Goal: Task Accomplishment & Management: Manage account settings

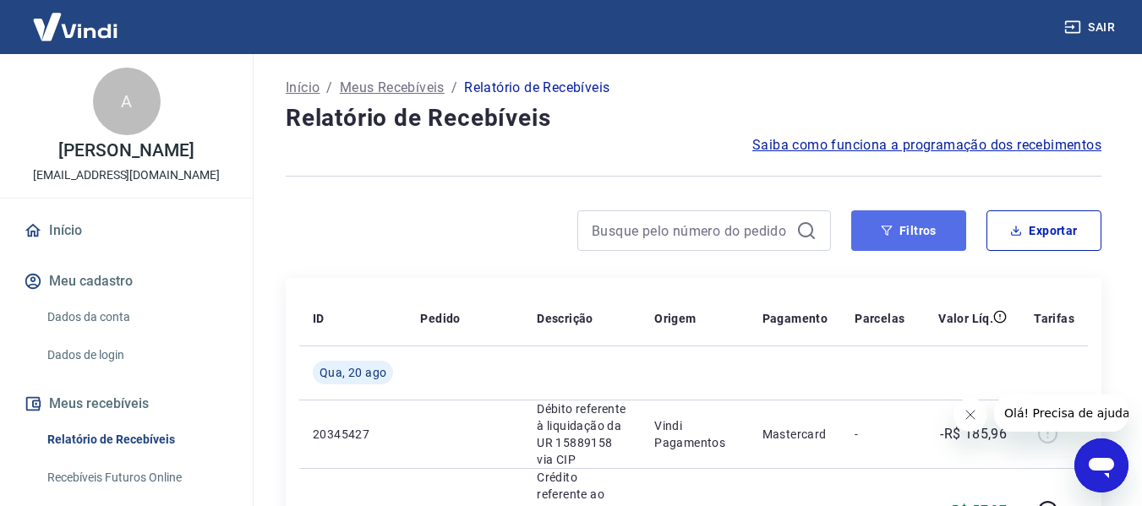
click at [914, 237] on button "Filtros" at bounding box center [908, 231] width 115 height 41
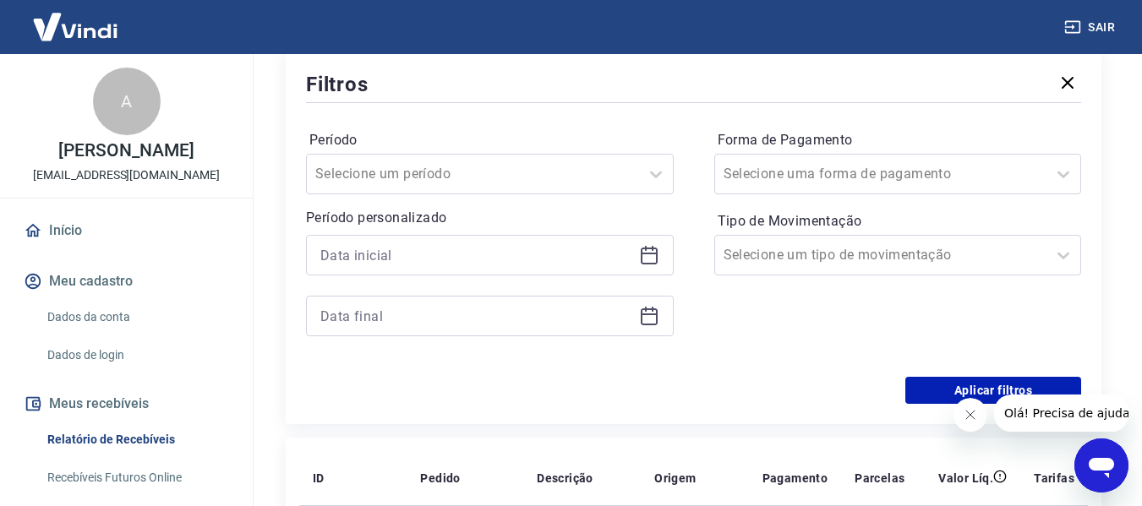
scroll to position [229, 0]
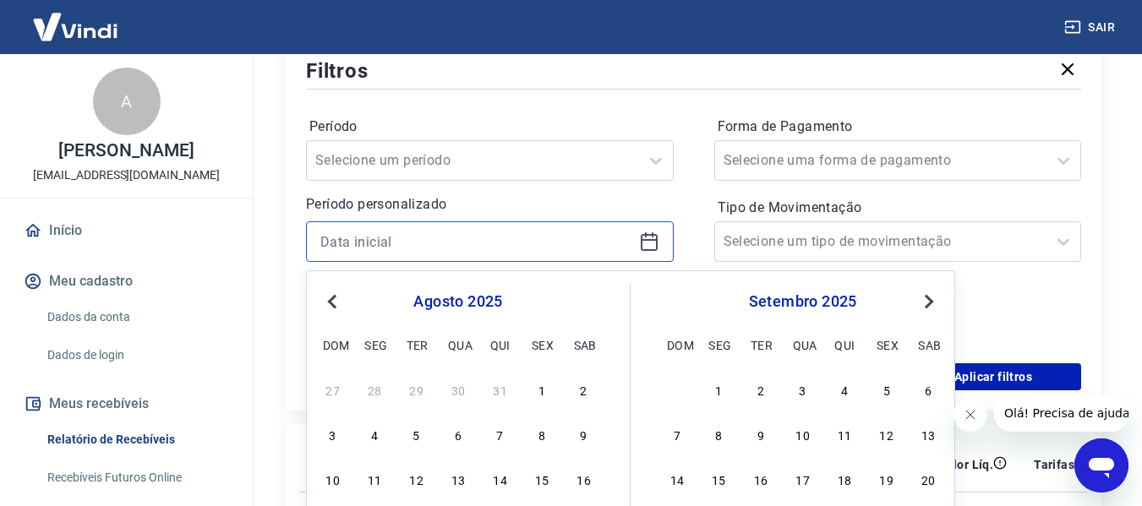
click at [535, 241] on input at bounding box center [476, 241] width 312 height 25
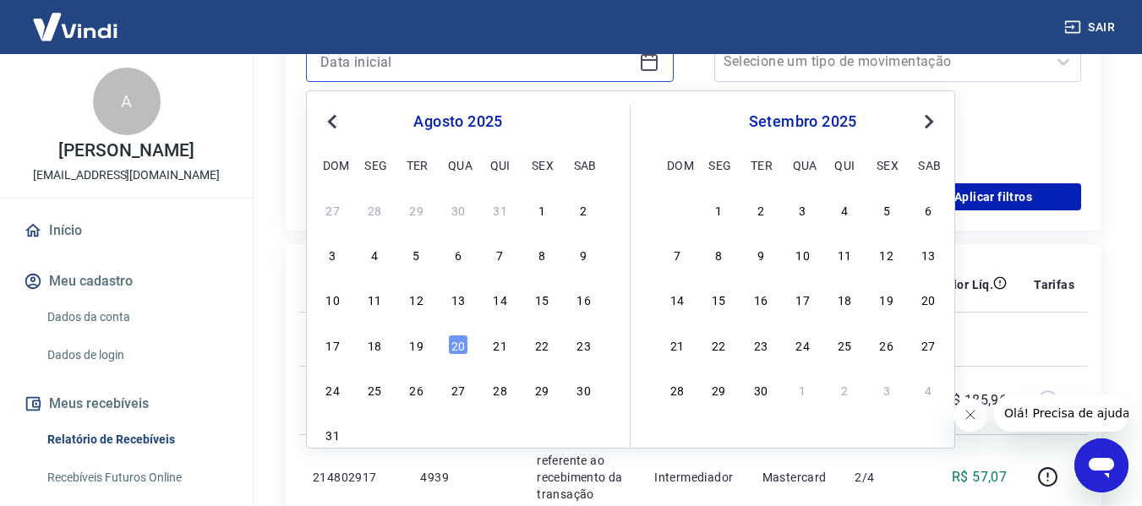
scroll to position [432, 0]
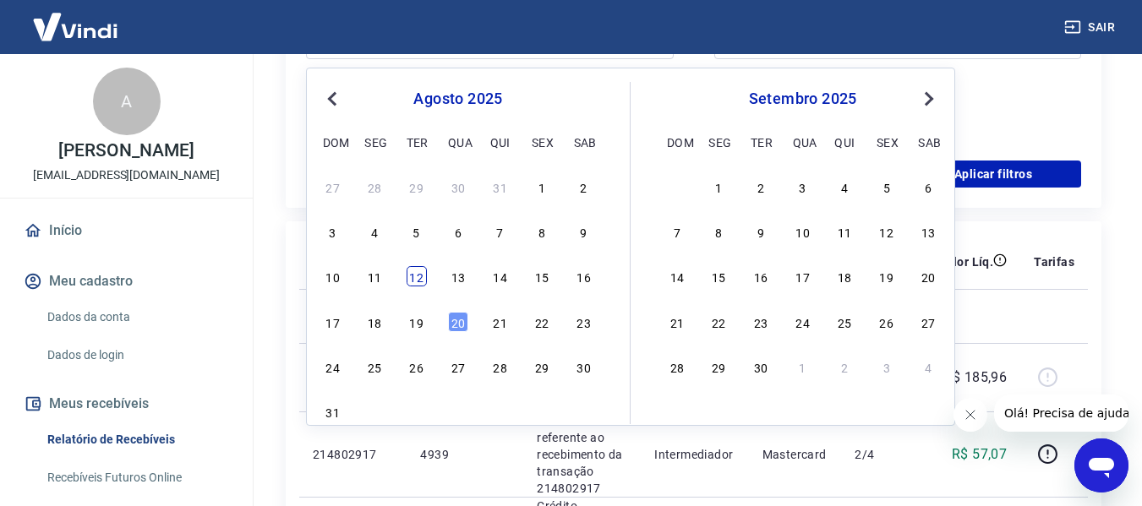
click at [410, 280] on div "12" at bounding box center [417, 276] width 20 height 20
type input "[DATE]"
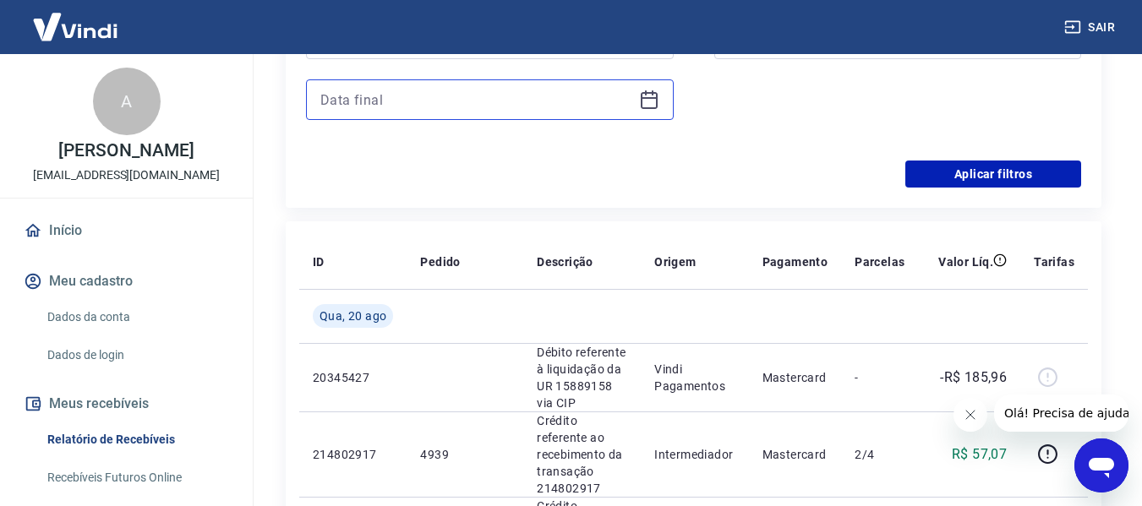
click at [444, 101] on input at bounding box center [476, 99] width 312 height 25
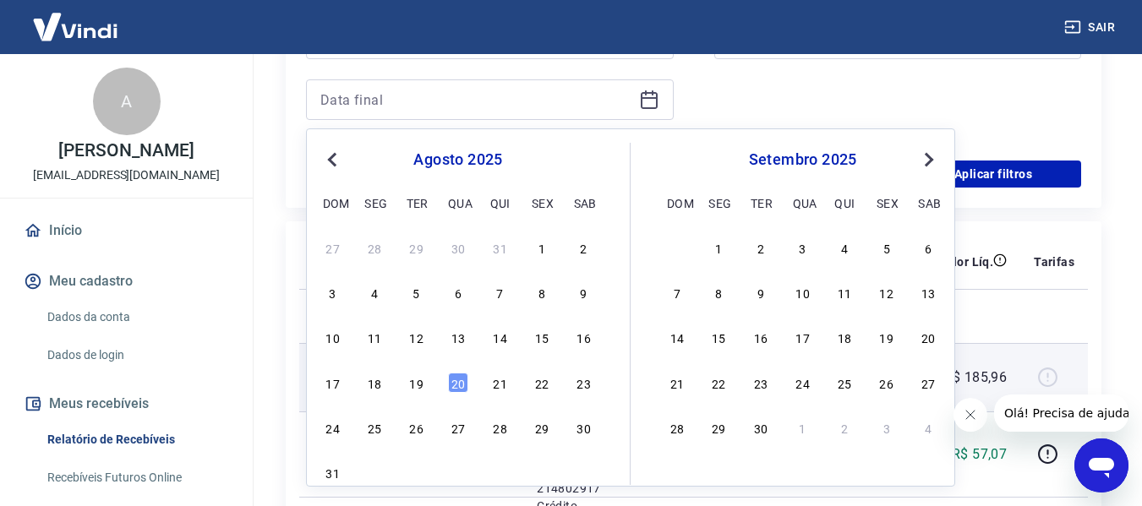
drag, startPoint x: 422, startPoint y: 379, endPoint x: 434, endPoint y: 376, distance: 12.1
click at [422, 380] on div "19" at bounding box center [417, 383] width 20 height 20
type input "[DATE]"
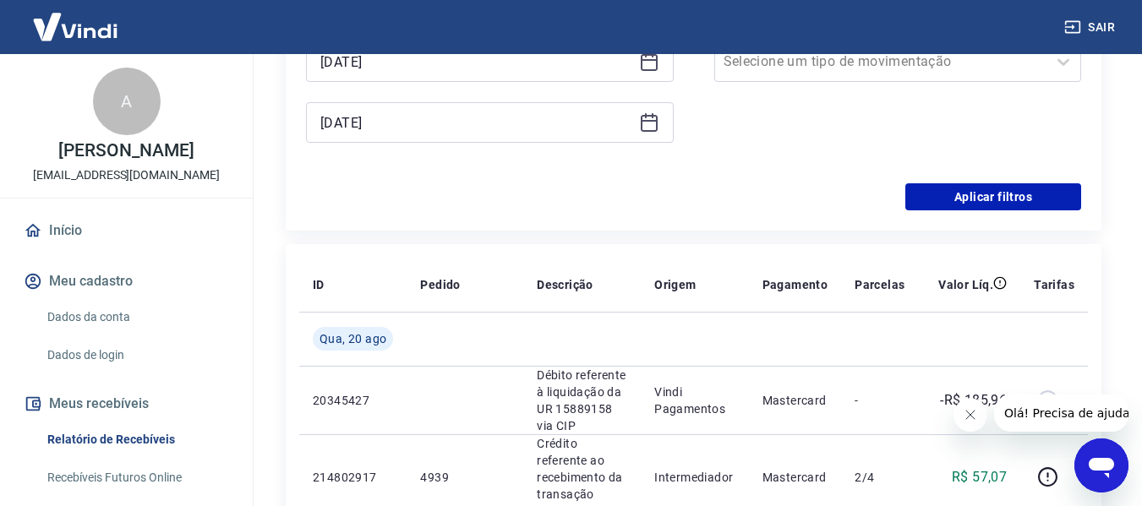
scroll to position [283, 0]
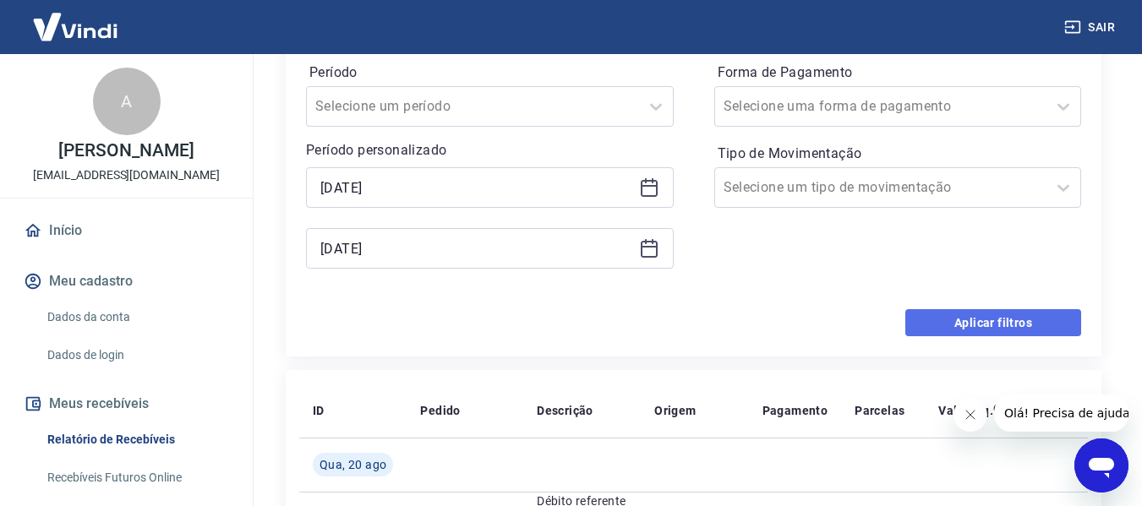
drag, startPoint x: 1020, startPoint y: 318, endPoint x: 5, endPoint y: 8, distance: 1061.5
click at [1020, 318] on button "Aplicar filtros" at bounding box center [993, 322] width 176 height 27
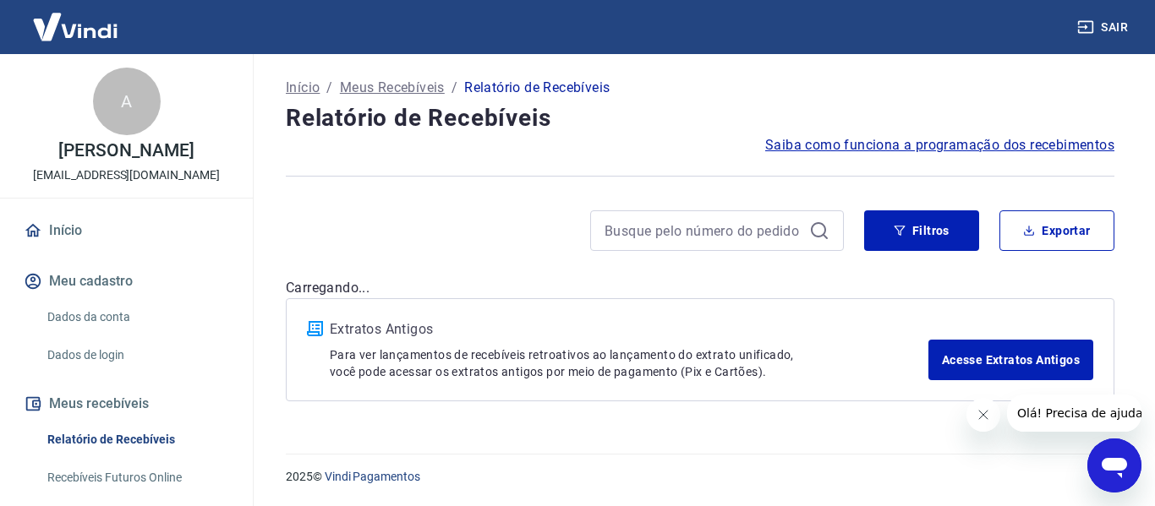
click at [970, 407] on button "Fechar mensagem da empresa" at bounding box center [982, 415] width 34 height 34
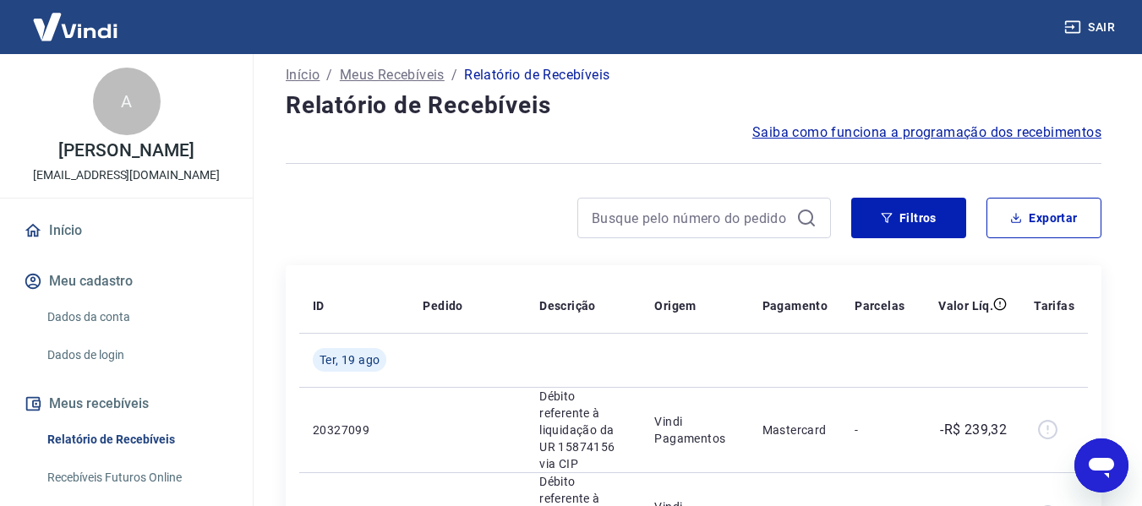
scroll to position [4, 0]
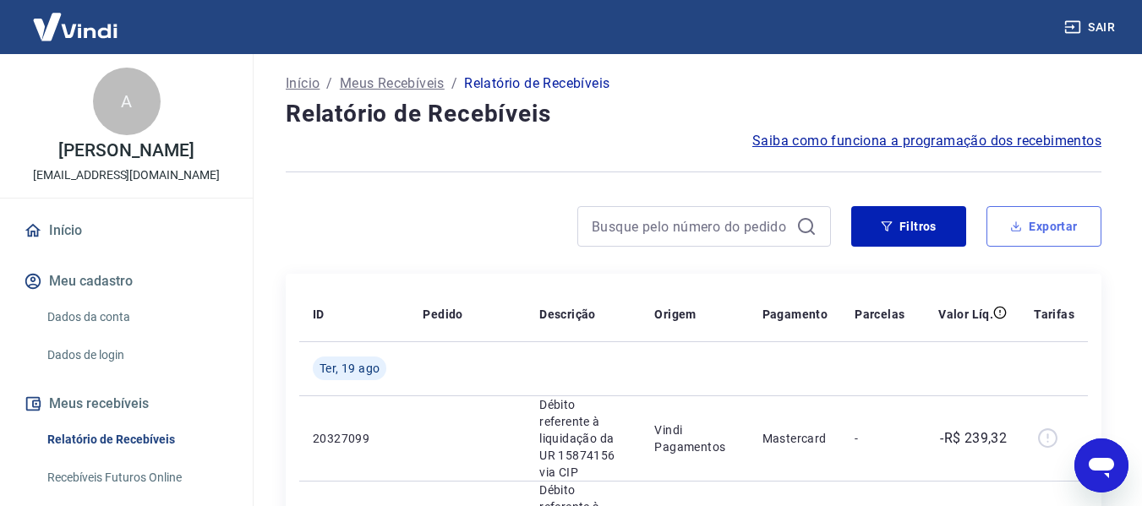
click at [1031, 227] on button "Exportar" at bounding box center [1044, 226] width 115 height 41
type input "[DATE]"
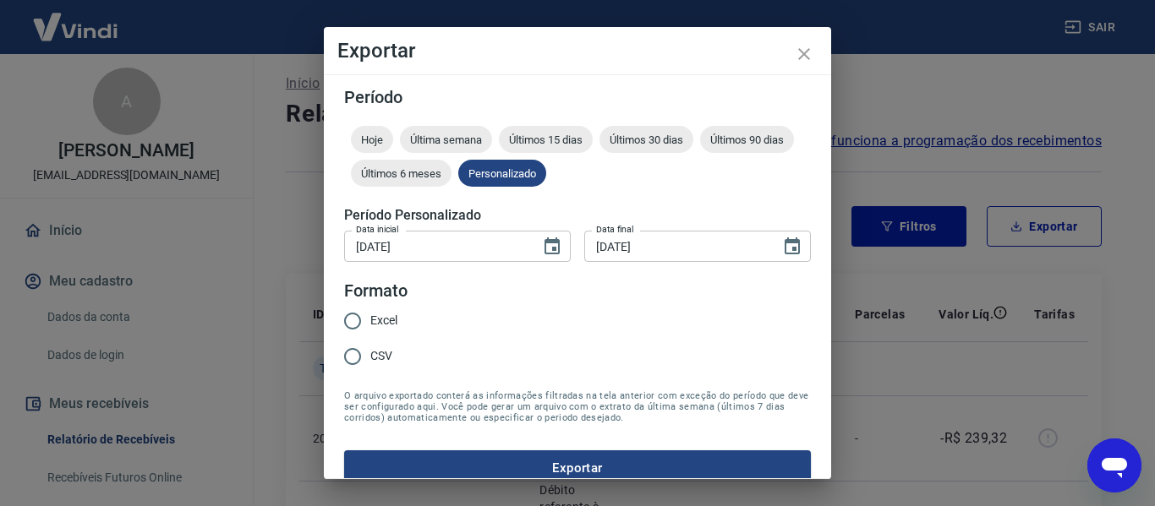
click at [380, 347] on span "CSV" at bounding box center [381, 356] width 22 height 18
click at [370, 347] on input "CSV" at bounding box center [353, 357] width 36 height 36
radio input "true"
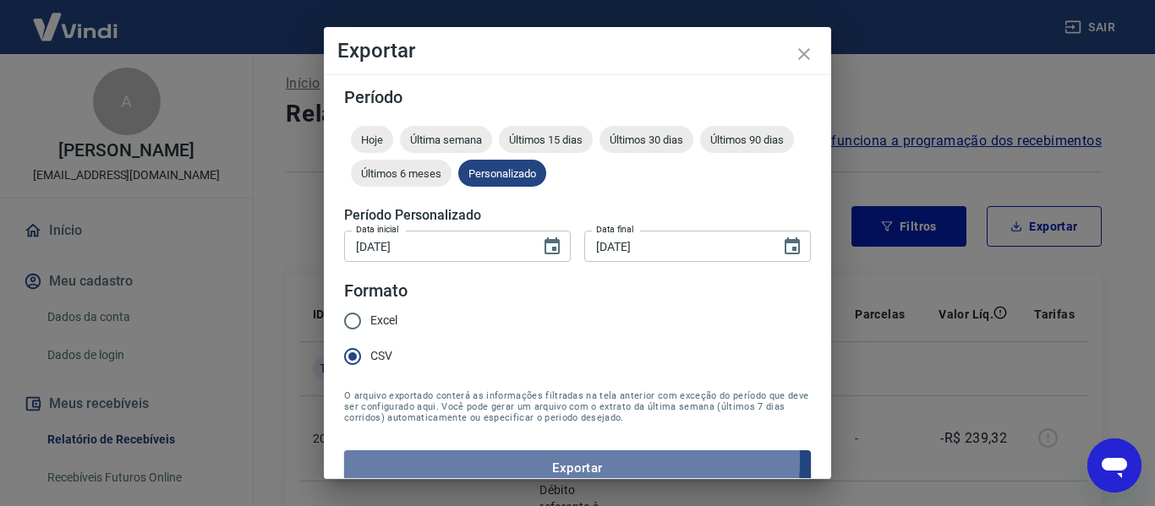
click at [496, 458] on button "Exportar" at bounding box center [577, 469] width 467 height 36
